Goal: Task Accomplishment & Management: Manage account settings

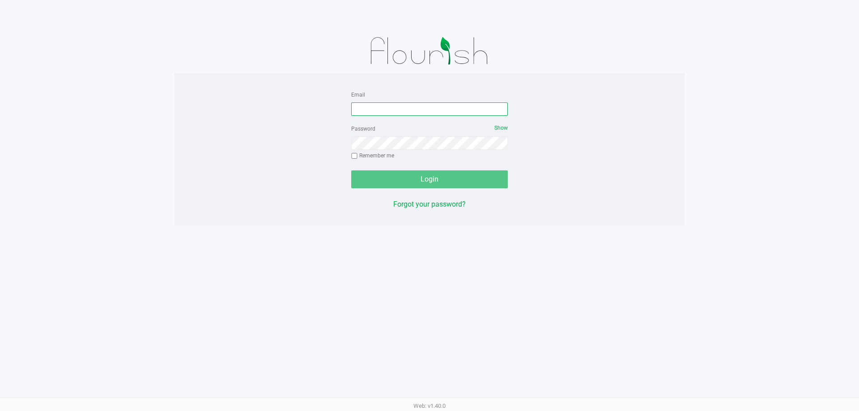
click at [364, 114] on input "Email" at bounding box center [429, 108] width 157 height 13
type input "dhoward@liveparallel.com"
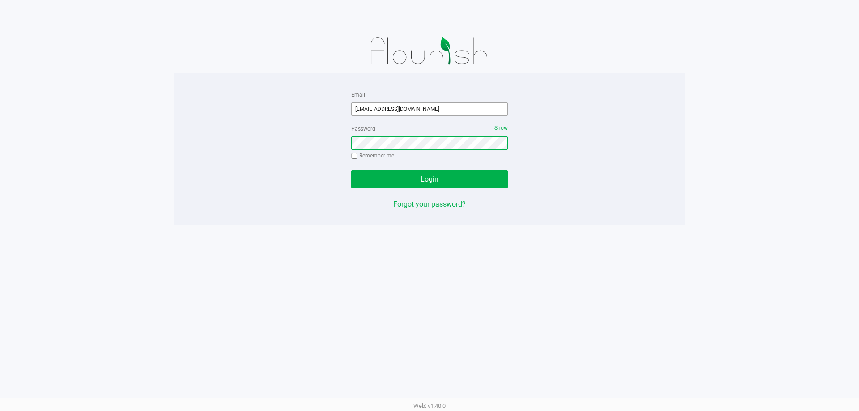
click at [351, 170] on button "Login" at bounding box center [429, 179] width 157 height 18
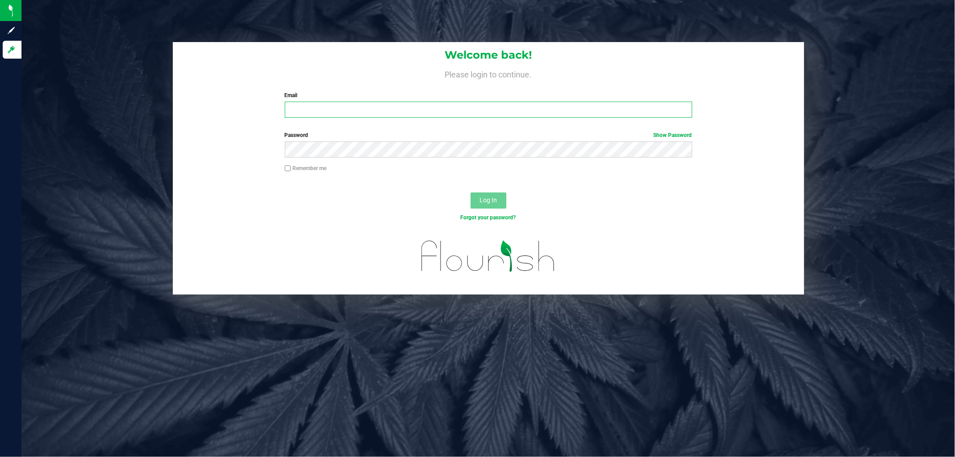
click at [328, 109] on input "Email" at bounding box center [488, 110] width 407 height 16
type input "dhoward@liveparallel.com"
click at [470, 192] on button "Log In" at bounding box center [488, 200] width 36 height 16
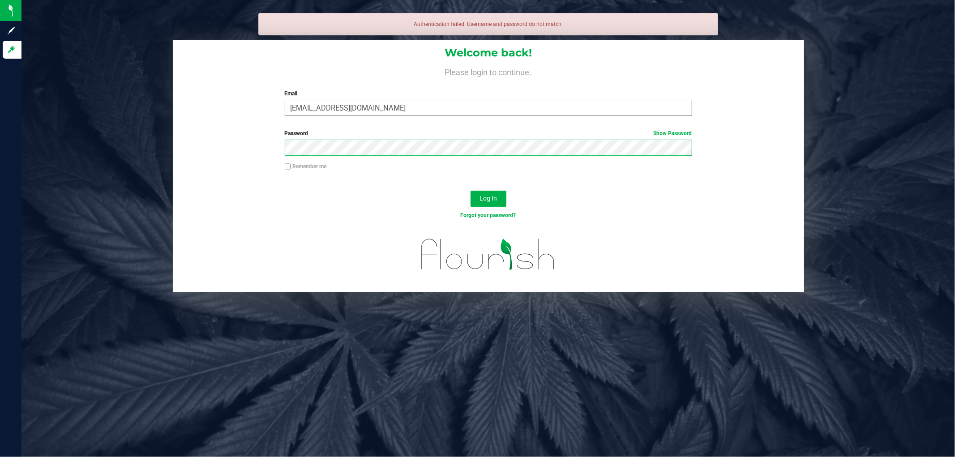
click at [470, 191] on button "Log In" at bounding box center [488, 199] width 36 height 16
